Goal: Navigation & Orientation: Go to known website

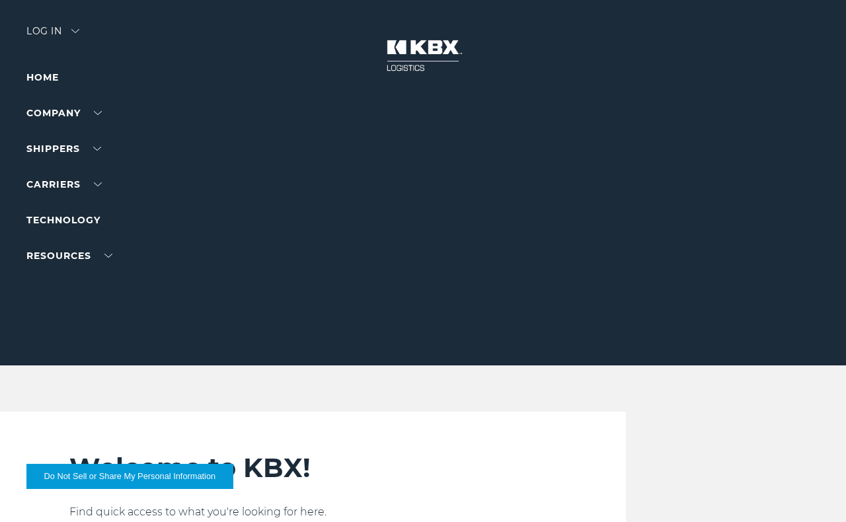
click at [427, 48] on img at bounding box center [422, 55] width 99 height 58
click at [46, 78] on link "Home" at bounding box center [42, 77] width 32 height 12
